Goal: Information Seeking & Learning: Learn about a topic

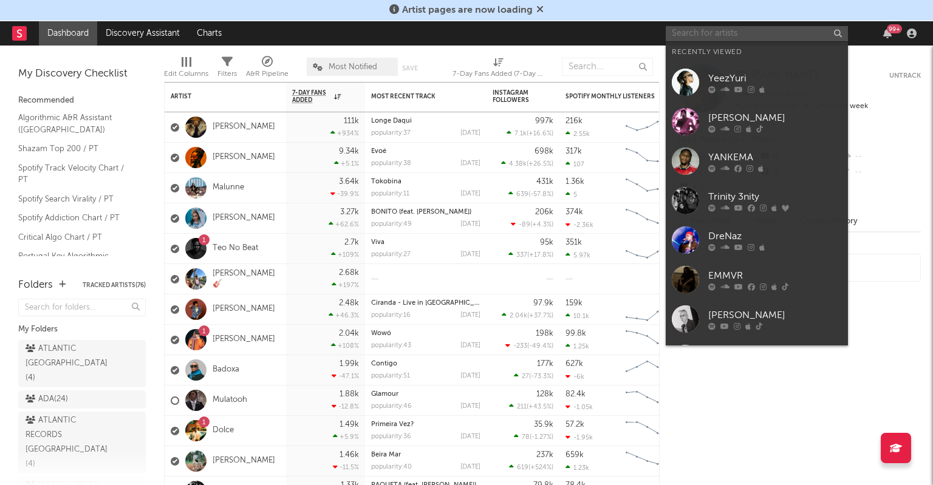
click at [728, 31] on input "text" at bounding box center [757, 33] width 182 height 15
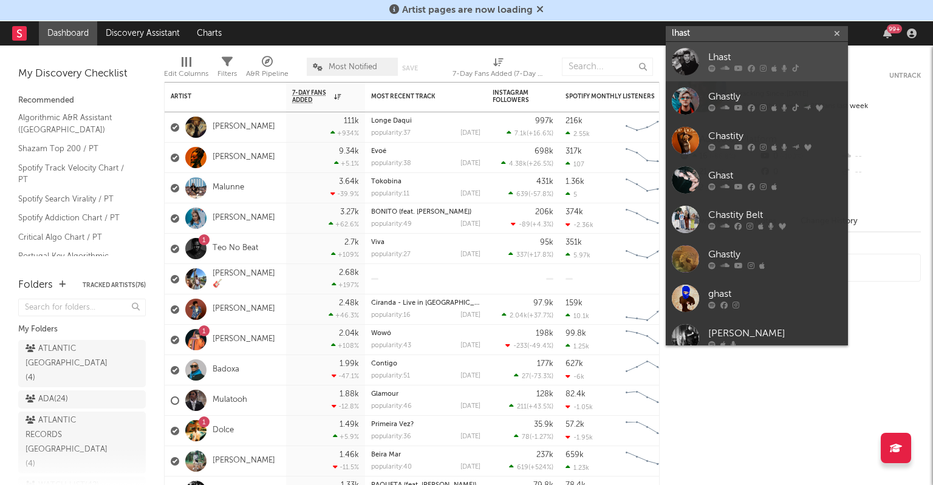
type input "lhast"
click at [727, 57] on div "Lhast" at bounding box center [775, 57] width 134 height 15
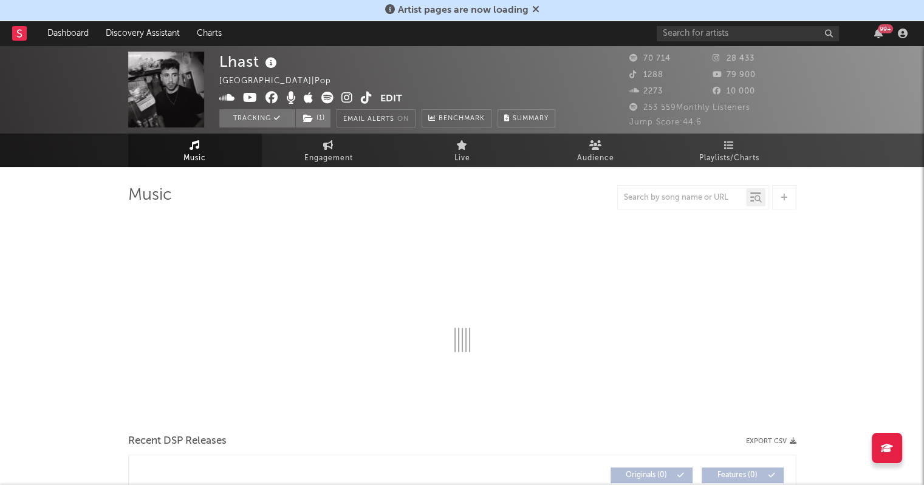
select select "6m"
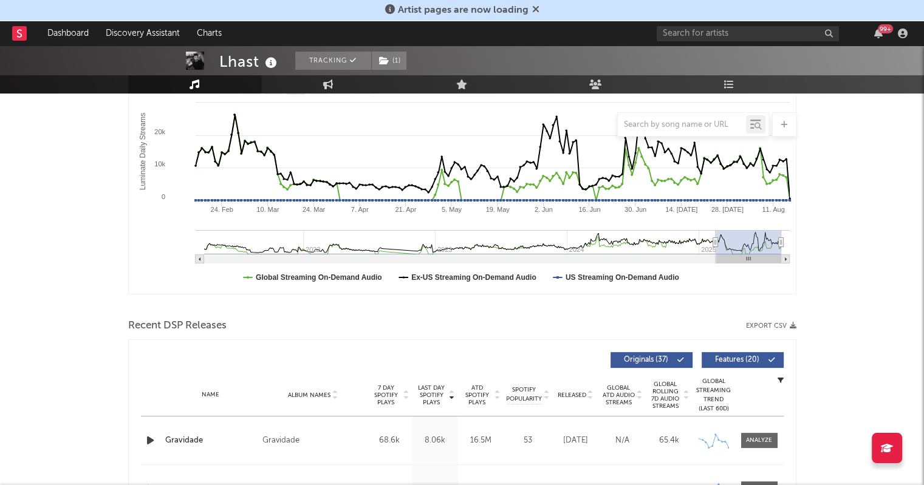
scroll to position [454, 0]
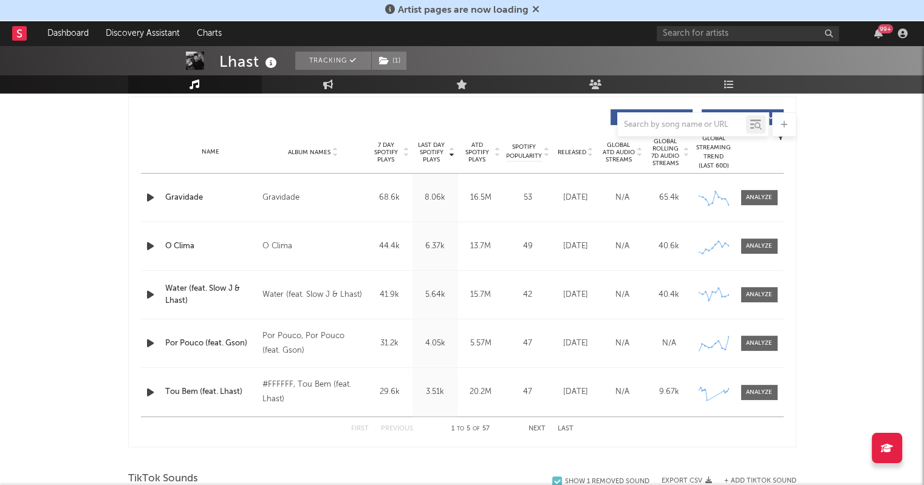
click at [484, 158] on span "ATD Spotify Plays" at bounding box center [477, 153] width 32 height 22
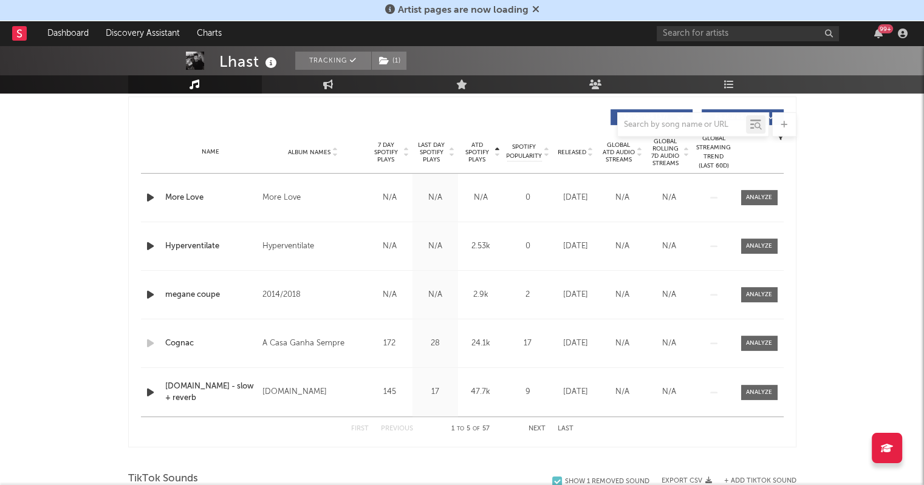
click at [484, 158] on span "ATD Spotify Plays" at bounding box center [477, 153] width 32 height 22
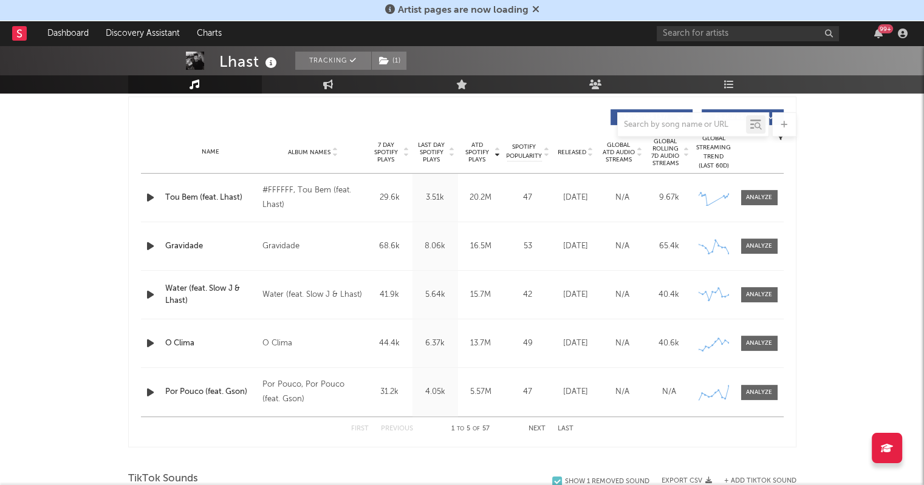
click at [540, 429] on button "Next" at bounding box center [537, 429] width 17 height 7
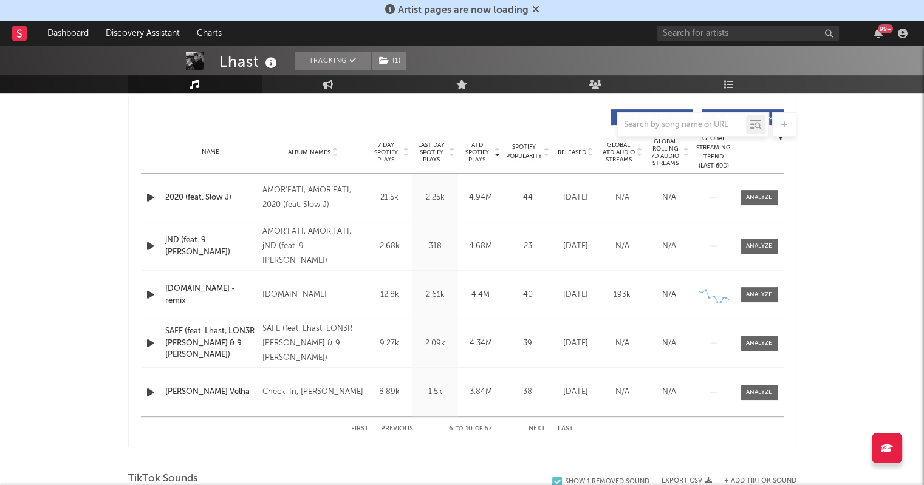
click at [406, 427] on button "Previous" at bounding box center [397, 429] width 32 height 7
